Goal: Information Seeking & Learning: Find specific fact

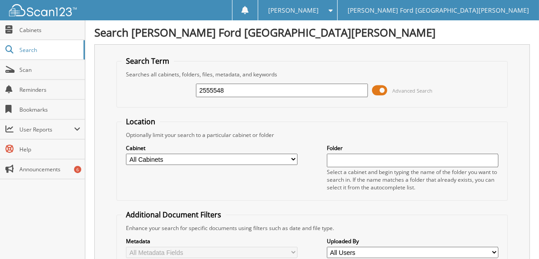
type input "2555548"
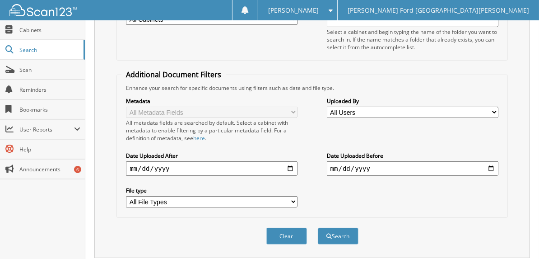
scroll to position [271, 0]
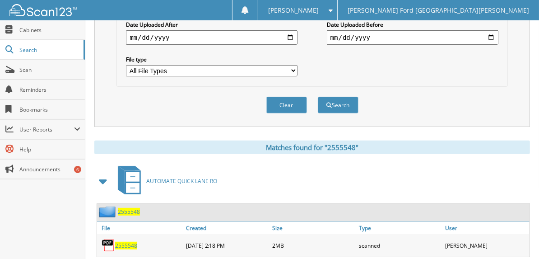
click at [130, 242] on span "2555548" at bounding box center [126, 246] width 22 height 8
